Goal: Check status: Check status

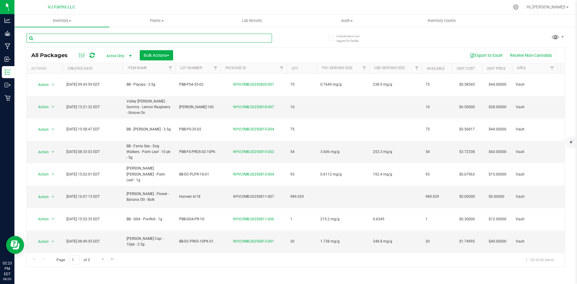
click at [84, 37] on input "text" at bounding box center [148, 38] width 245 height 9
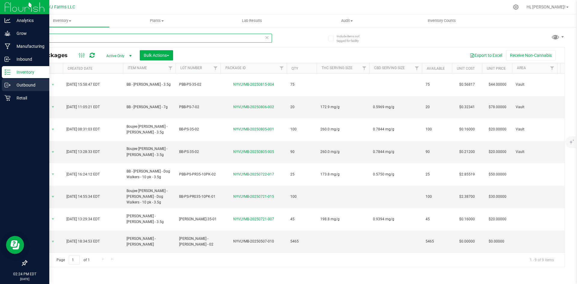
type input "pepe"
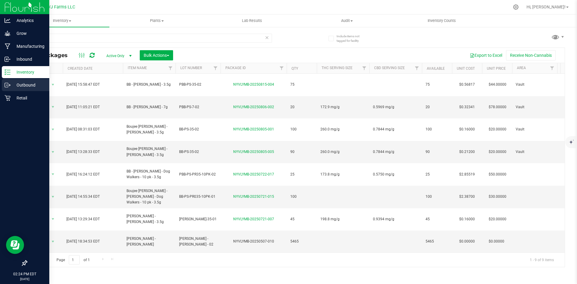
click at [22, 85] on p "Outbound" at bounding box center [29, 84] width 36 height 7
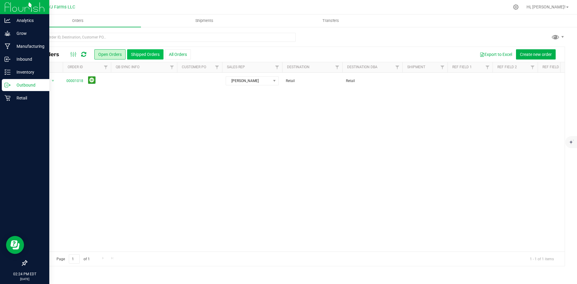
click at [145, 55] on button "Shipped Orders" at bounding box center [145, 54] width 36 height 10
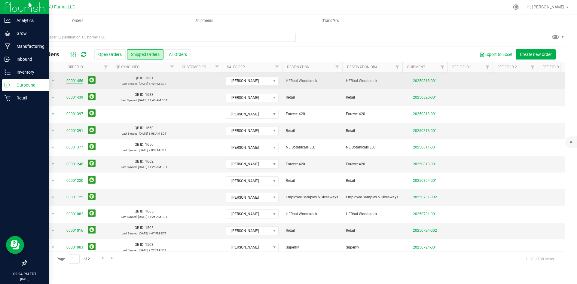
click at [82, 80] on link "00001456" at bounding box center [74, 81] width 17 height 6
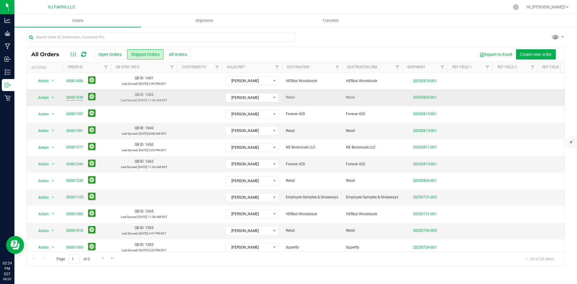
click at [68, 97] on link "00001439" at bounding box center [74, 98] width 17 height 6
